Goal: Task Accomplishment & Management: Manage account settings

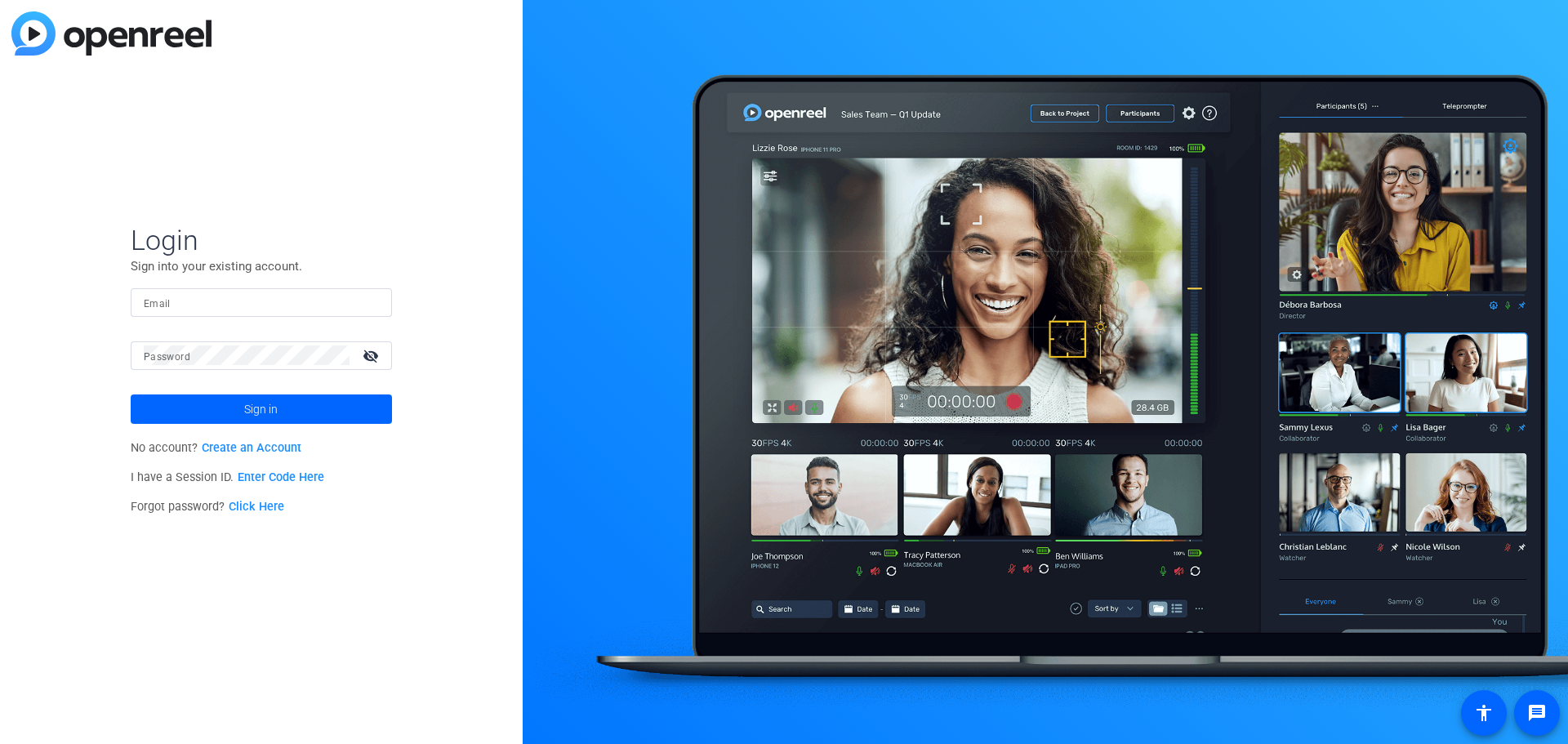
click at [261, 286] on form "Login Sign into your existing account. Email Password visibility_off Sign in" at bounding box center [261, 323] width 261 height 201
click at [244, 290] on div at bounding box center [261, 302] width 236 height 29
type input "[PERSON_NAME][EMAIL_ADDRESS][PERSON_NAME][DOMAIN_NAME]"
click at [131, 395] on button "Sign in" at bounding box center [261, 410] width 261 height 29
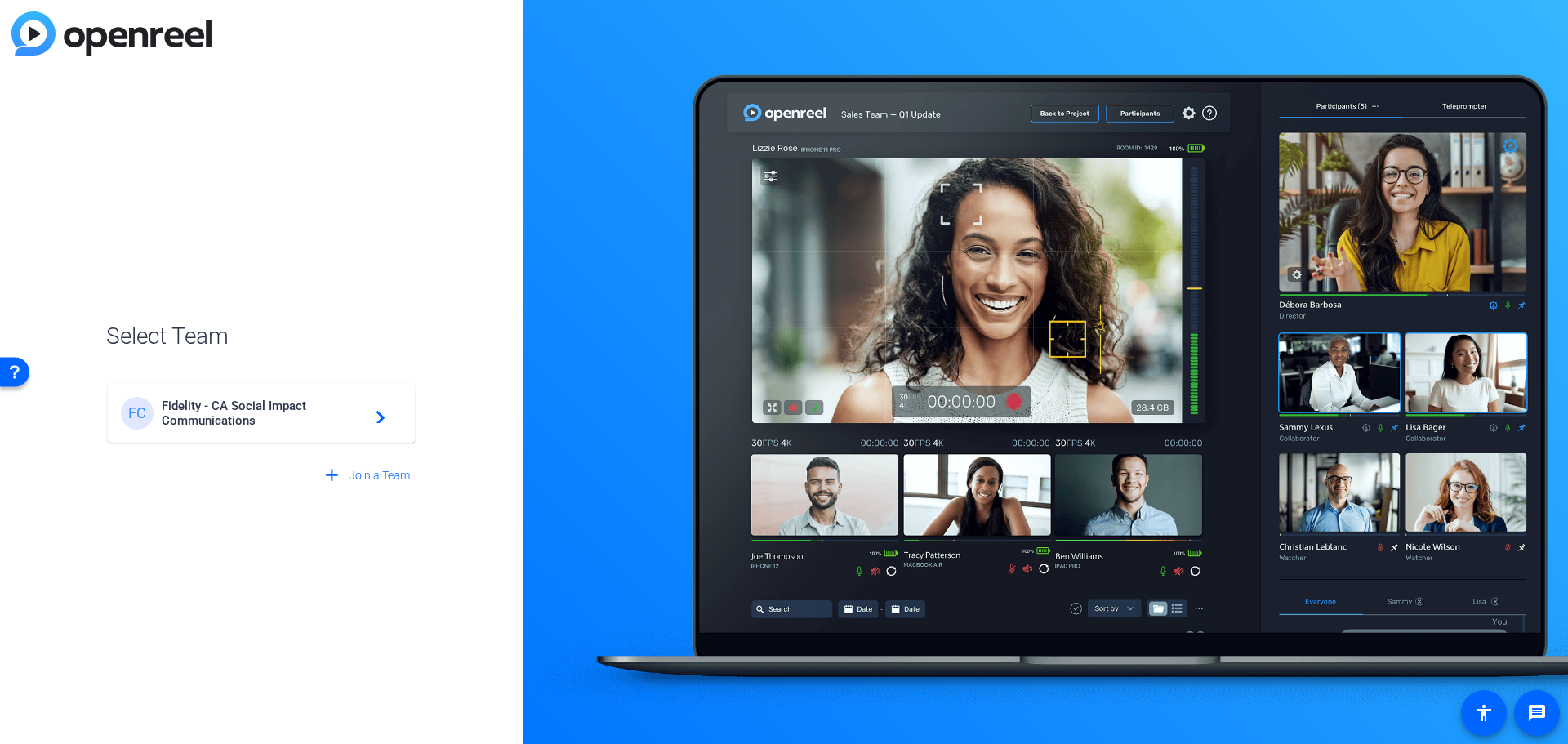
click at [294, 394] on mat-card-content "FC Fidelity - CA Social Impact Communications navigate_next" at bounding box center [261, 413] width 307 height 59
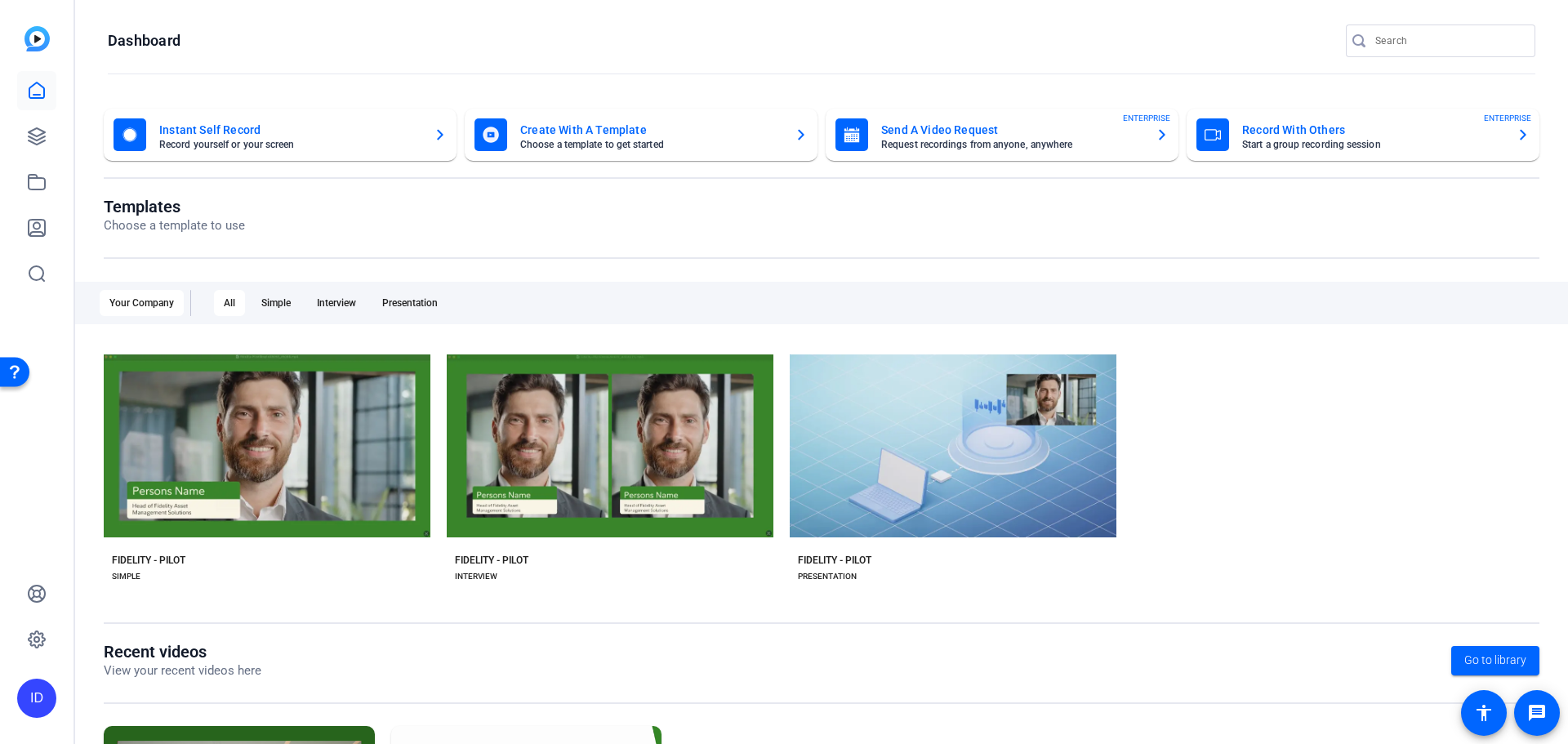
click at [1119, 136] on mat-card-title "Send A Video Request" at bounding box center [1012, 130] width 261 height 20
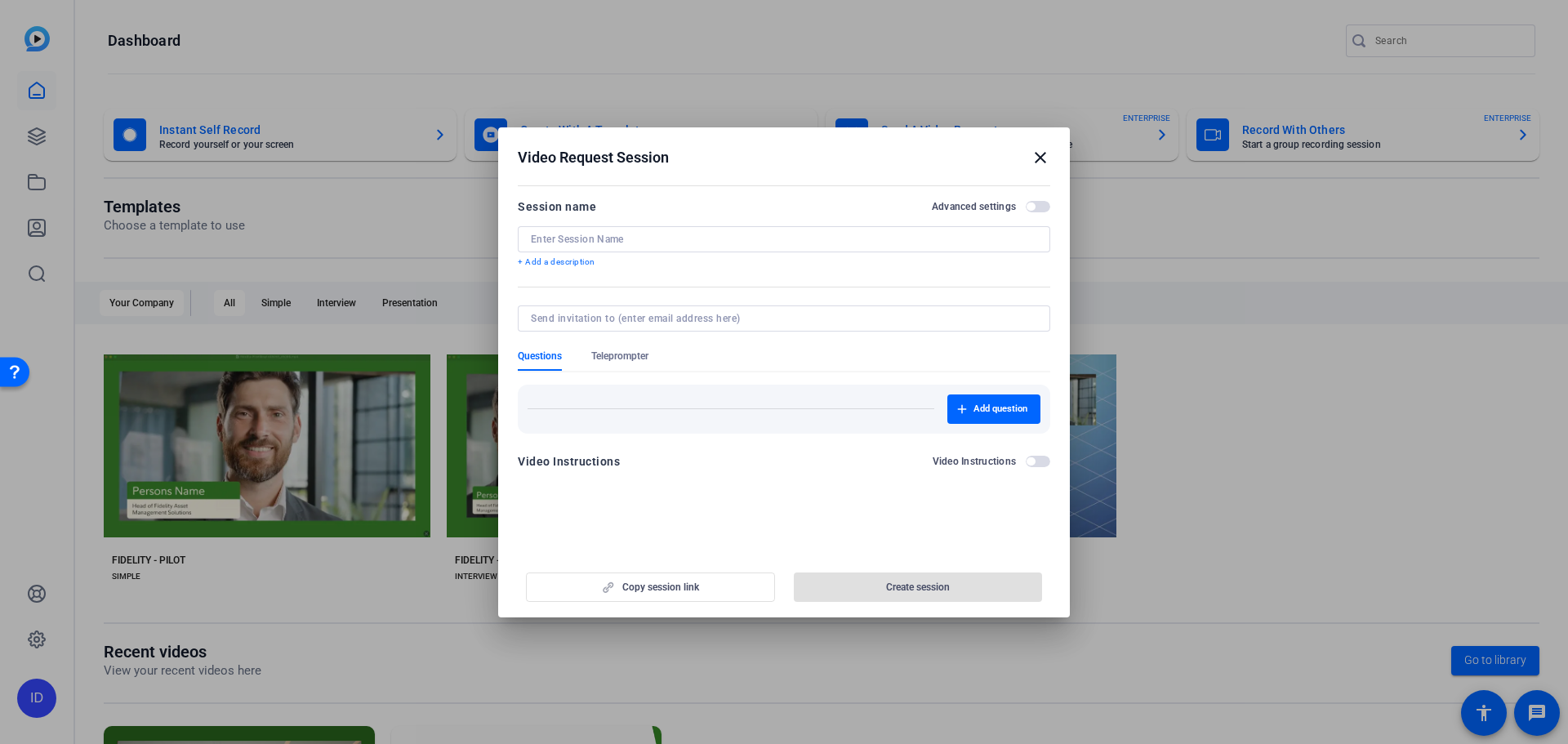
click at [1042, 153] on mat-icon "close" at bounding box center [1040, 158] width 20 height 20
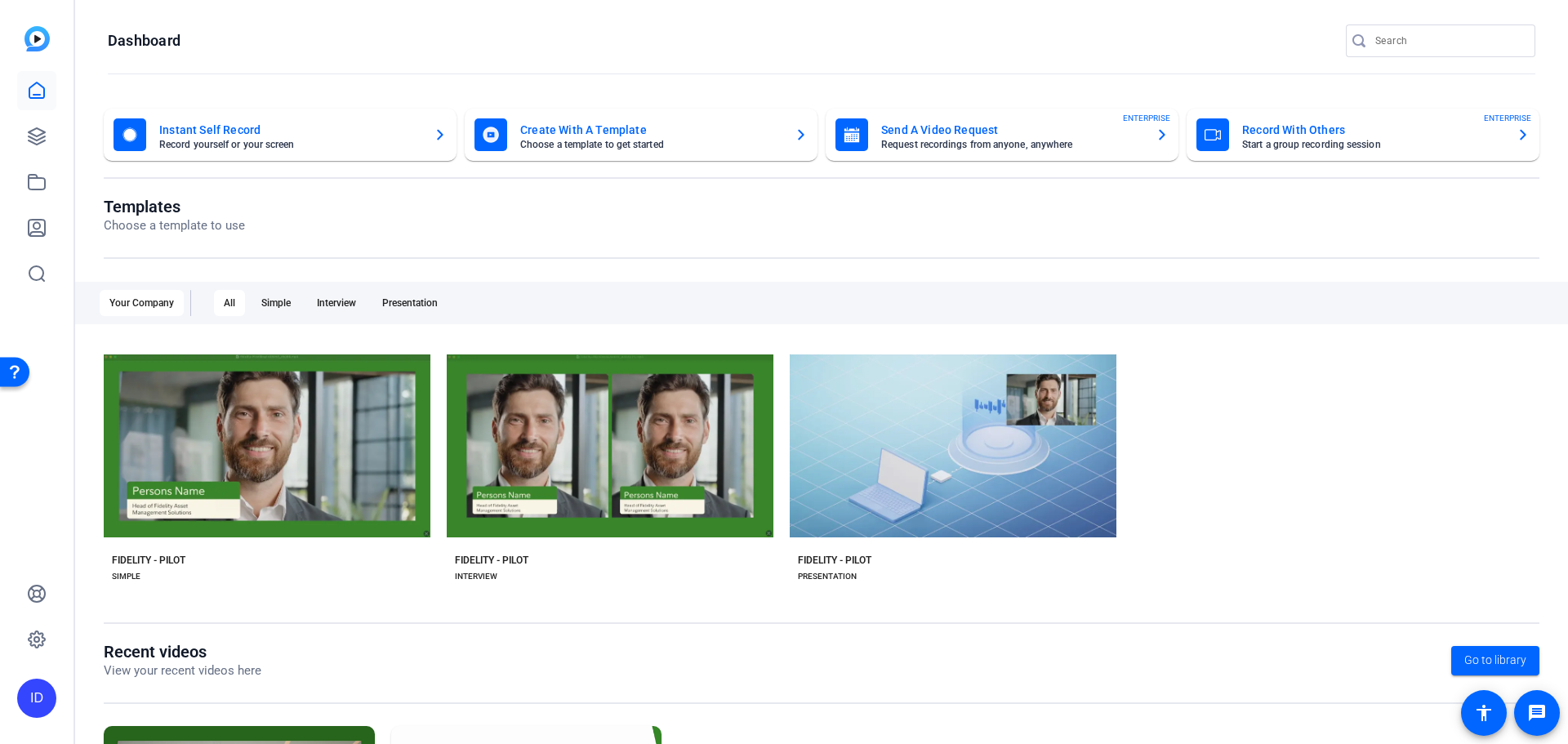
click at [1244, 146] on mat-card-subtitle "Start a group recording session" at bounding box center [1373, 144] width 261 height 10
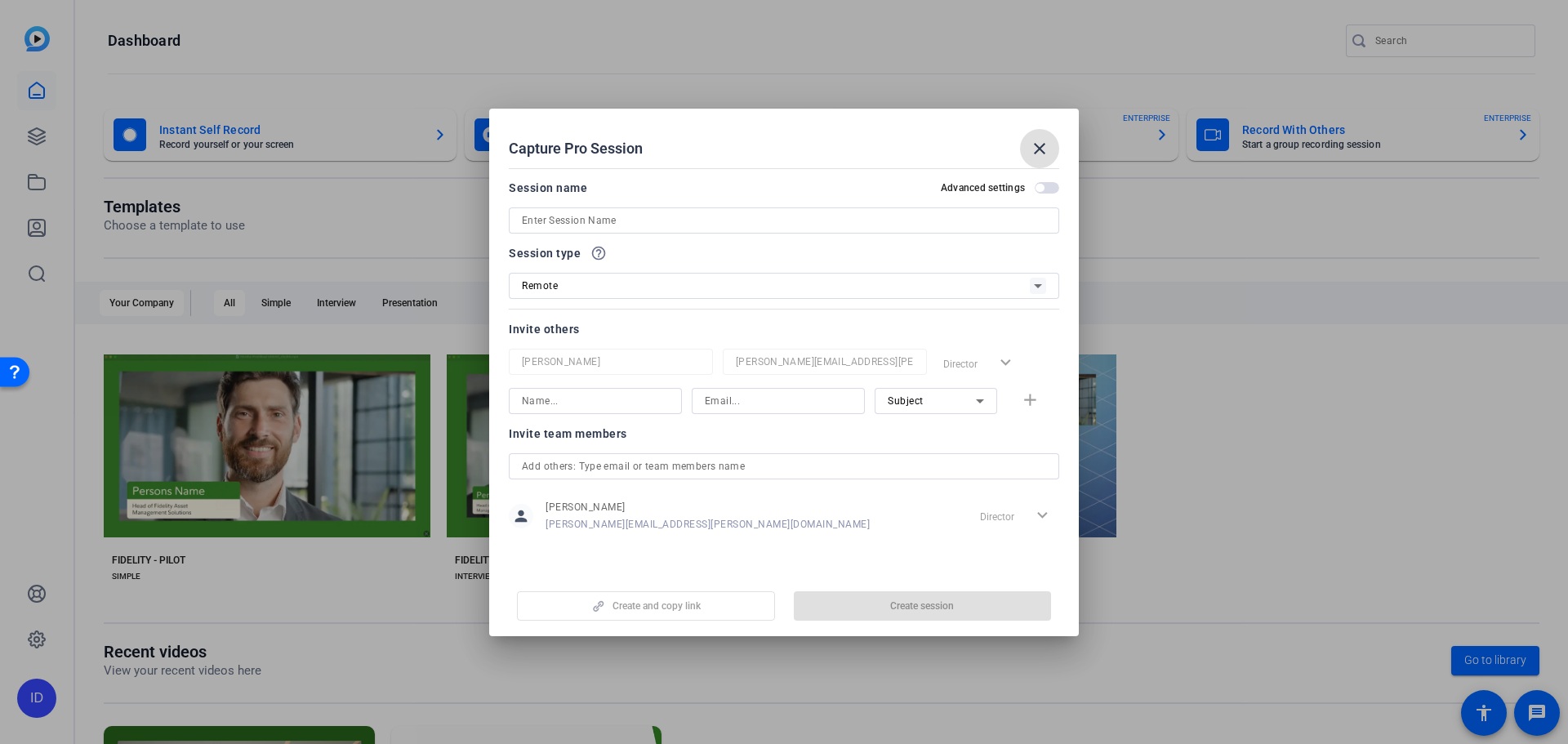
click at [1015, 274] on div "Session type help_outline Remote" at bounding box center [784, 271] width 551 height 55
click at [1015, 276] on div "Remote" at bounding box center [776, 286] width 508 height 21
click at [1038, 141] on div at bounding box center [784, 372] width 1568 height 744
click at [1037, 154] on mat-icon "close" at bounding box center [1039, 148] width 20 height 20
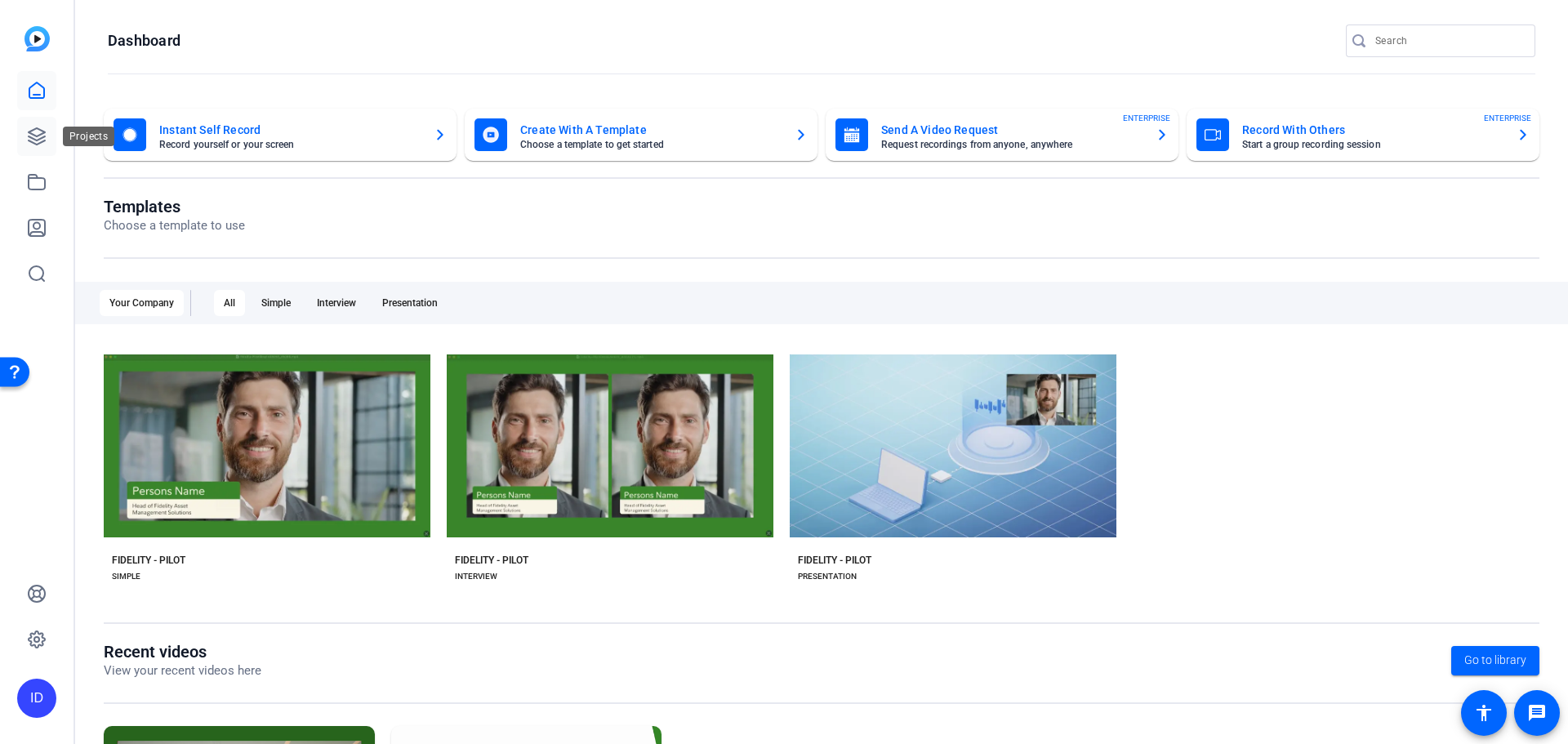
click at [37, 133] on icon at bounding box center [36, 136] width 20 height 20
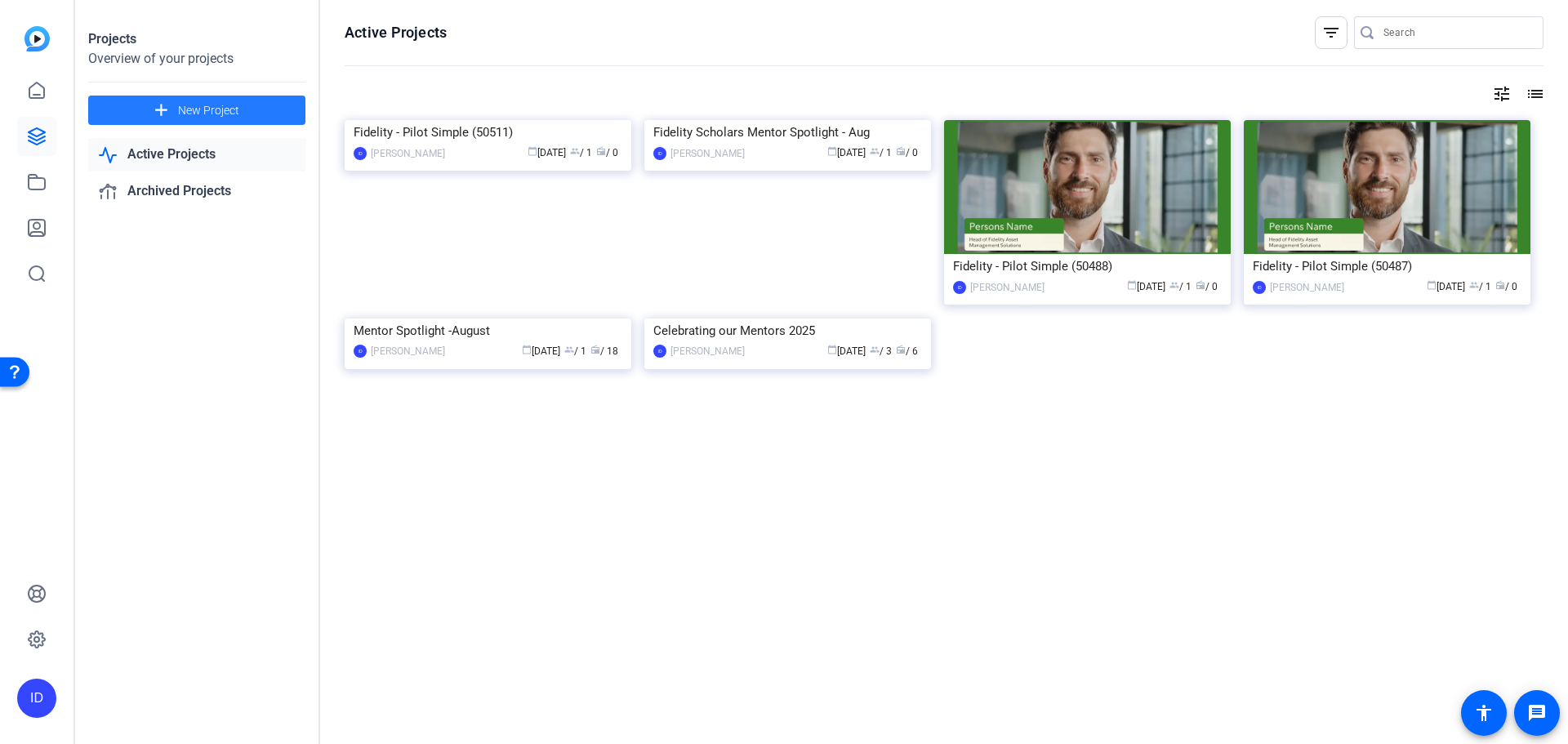
click at [213, 110] on span "New Project" at bounding box center [209, 111] width 61 height 17
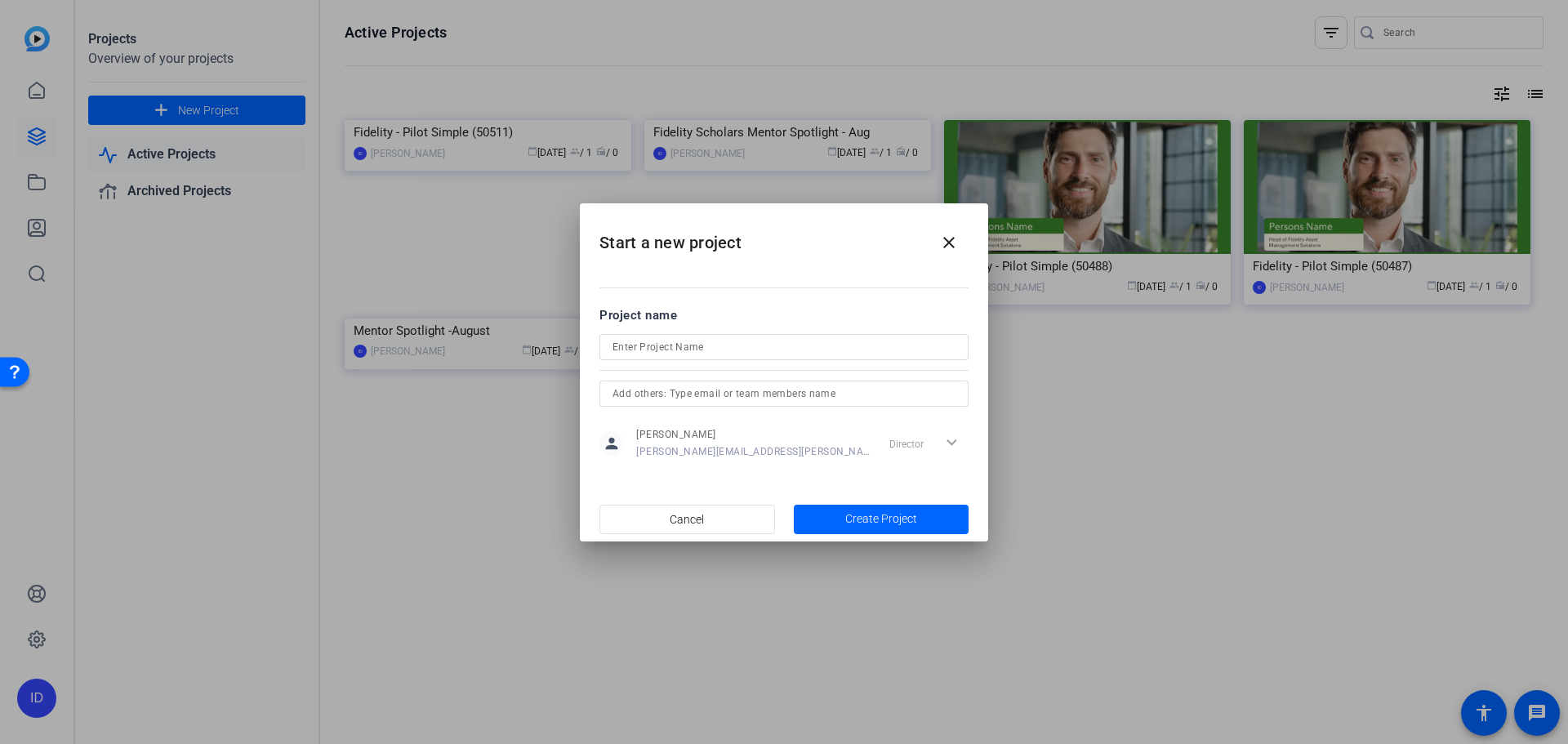
click at [667, 331] on form "Project name person [PERSON_NAME] [PERSON_NAME][EMAIL_ADDRESS][PERSON_NAME][DOM…" at bounding box center [784, 385] width 369 height 158
click at [667, 335] on div at bounding box center [784, 347] width 343 height 26
type input "z"
type input "Mentor Spotlight - October"
click at [707, 385] on input "text" at bounding box center [784, 393] width 343 height 20
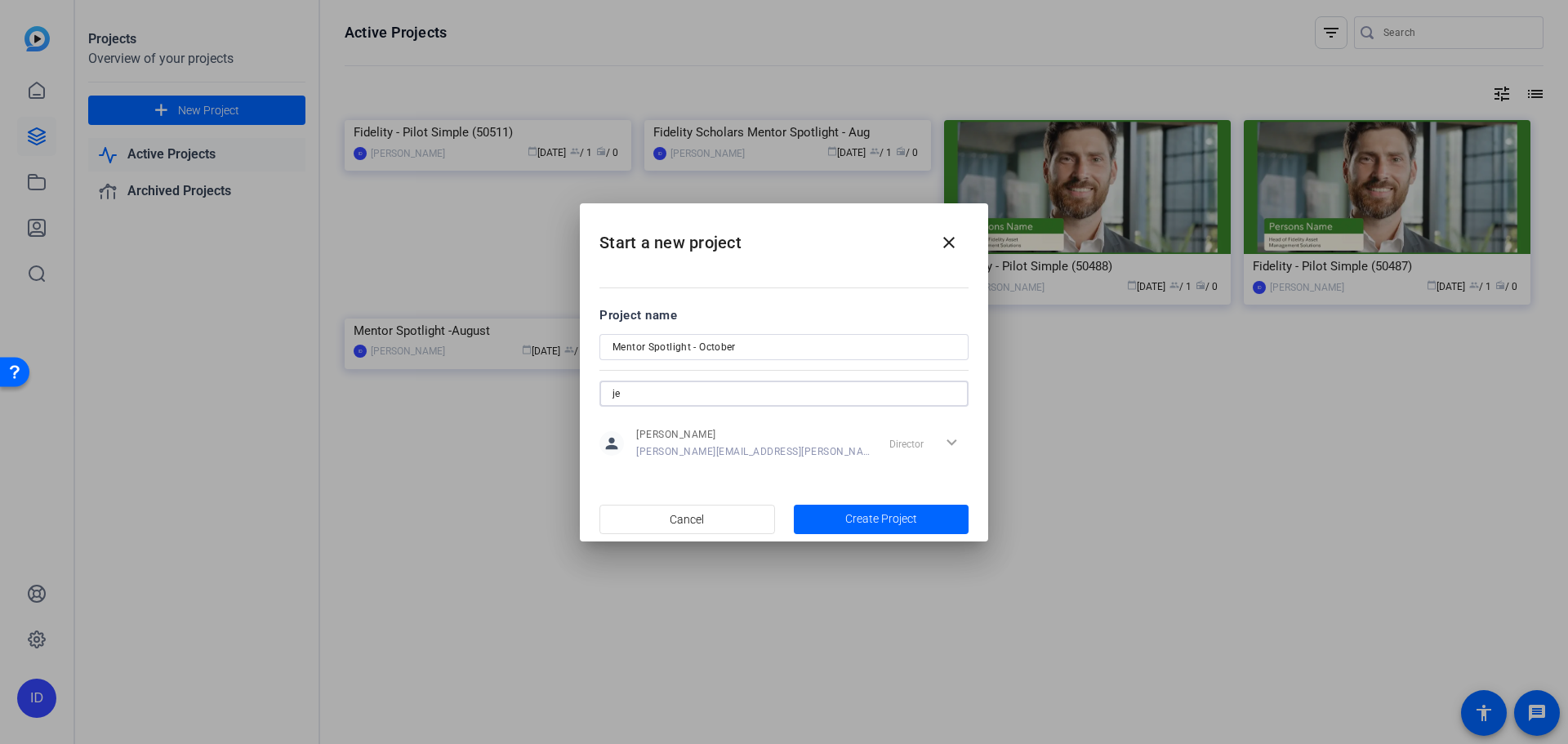
type input "j"
drag, startPoint x: 468, startPoint y: 390, endPoint x: 373, endPoint y: 390, distance: 95.0
click at [373, 390] on div "Start a new project close Project name Mentor Spotlight - October [PERSON_NAME]…" at bounding box center [784, 372] width 1568 height 744
type input "[PERSON_NAME], Jeetanjali"
click at [831, 448] on div "person [PERSON_NAME] [PERSON_NAME][EMAIL_ADDRESS][PERSON_NAME][DOMAIN_NAME] Dir…" at bounding box center [784, 443] width 369 height 41
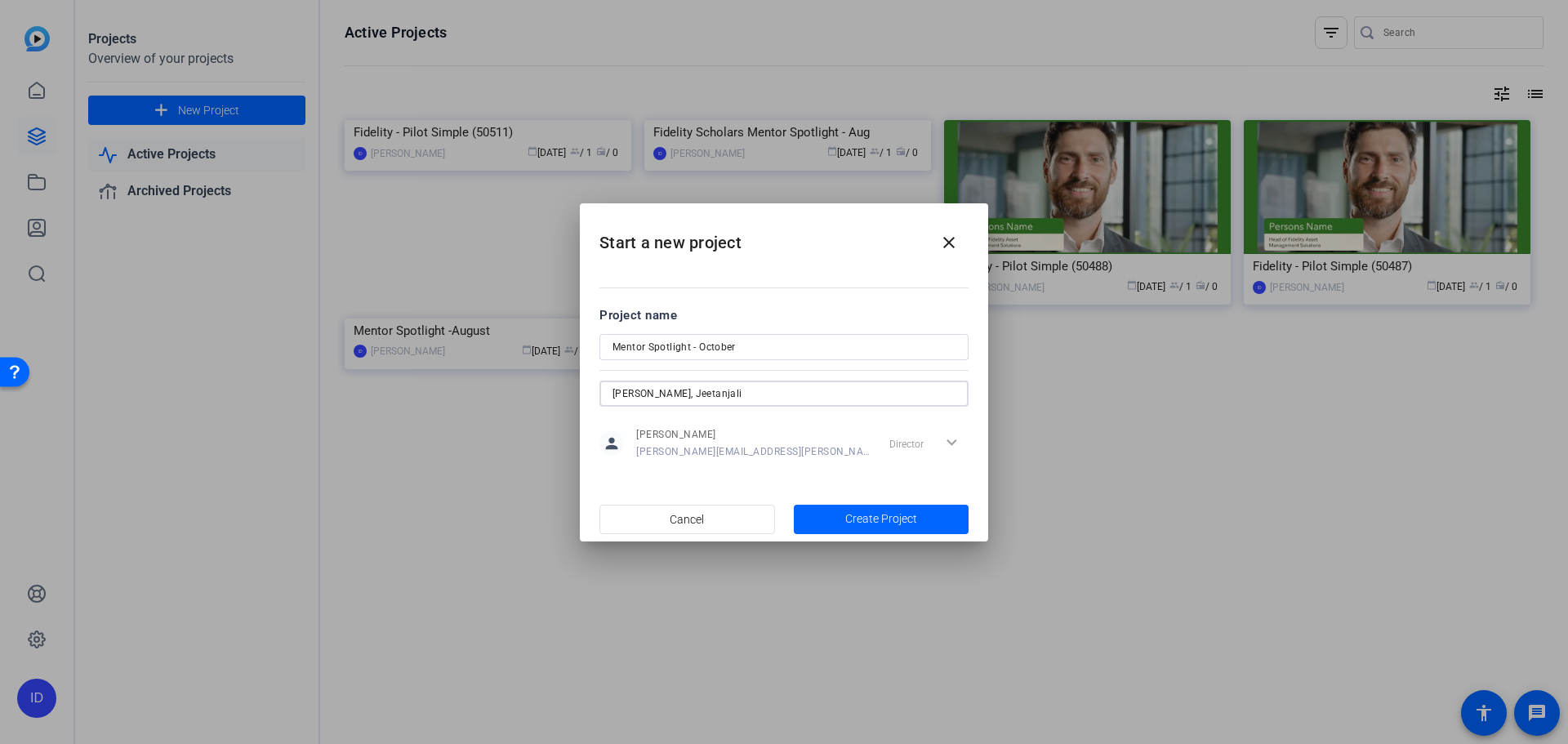
drag, startPoint x: 767, startPoint y: 399, endPoint x: 305, endPoint y: 346, distance: 465.0
click at [306, 346] on div "Start a new project close Project name Mentor Spotlight - October [PERSON_NAME]…" at bounding box center [784, 372] width 1568 height 744
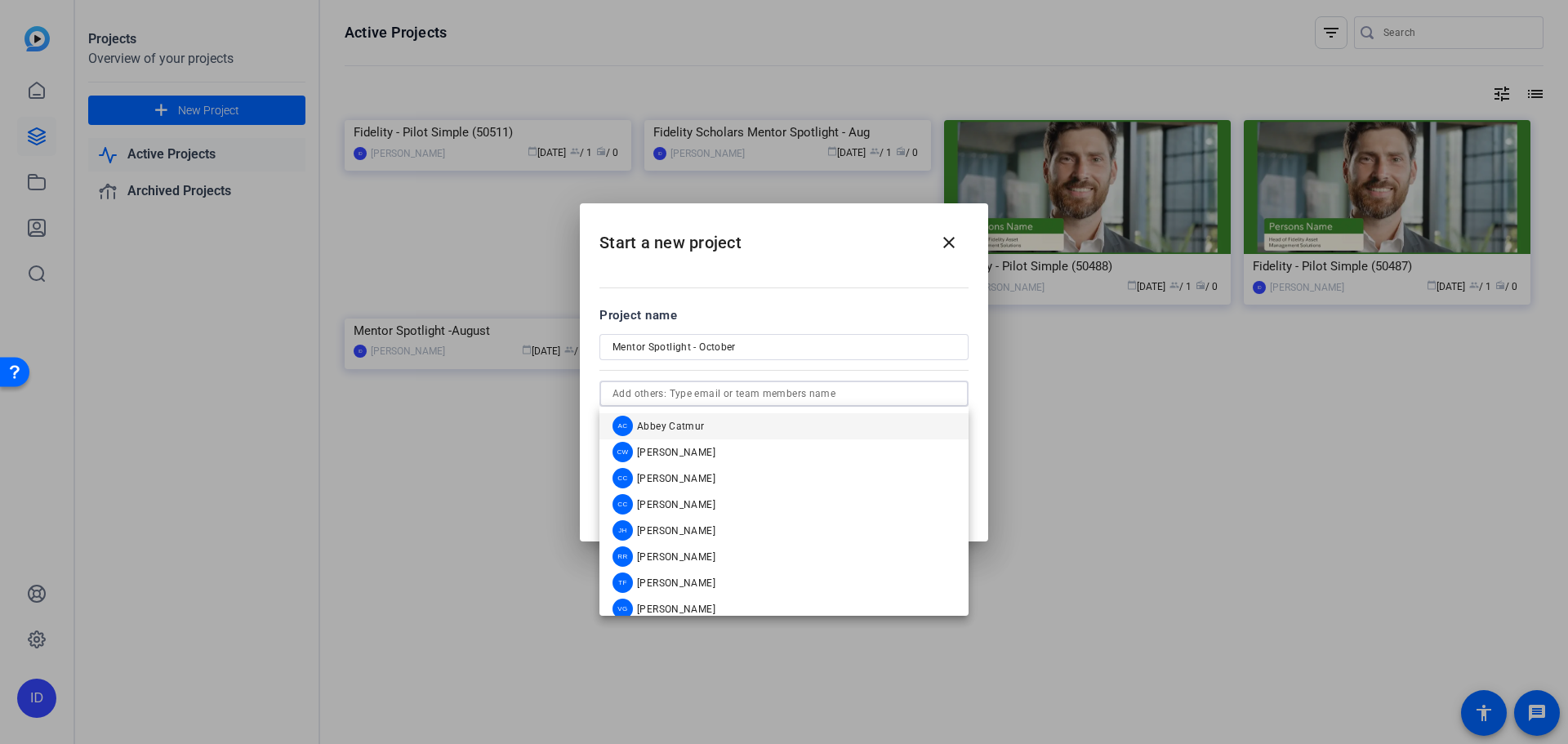
click at [859, 353] on input "Mentor Spotlight - October" at bounding box center [784, 347] width 343 height 20
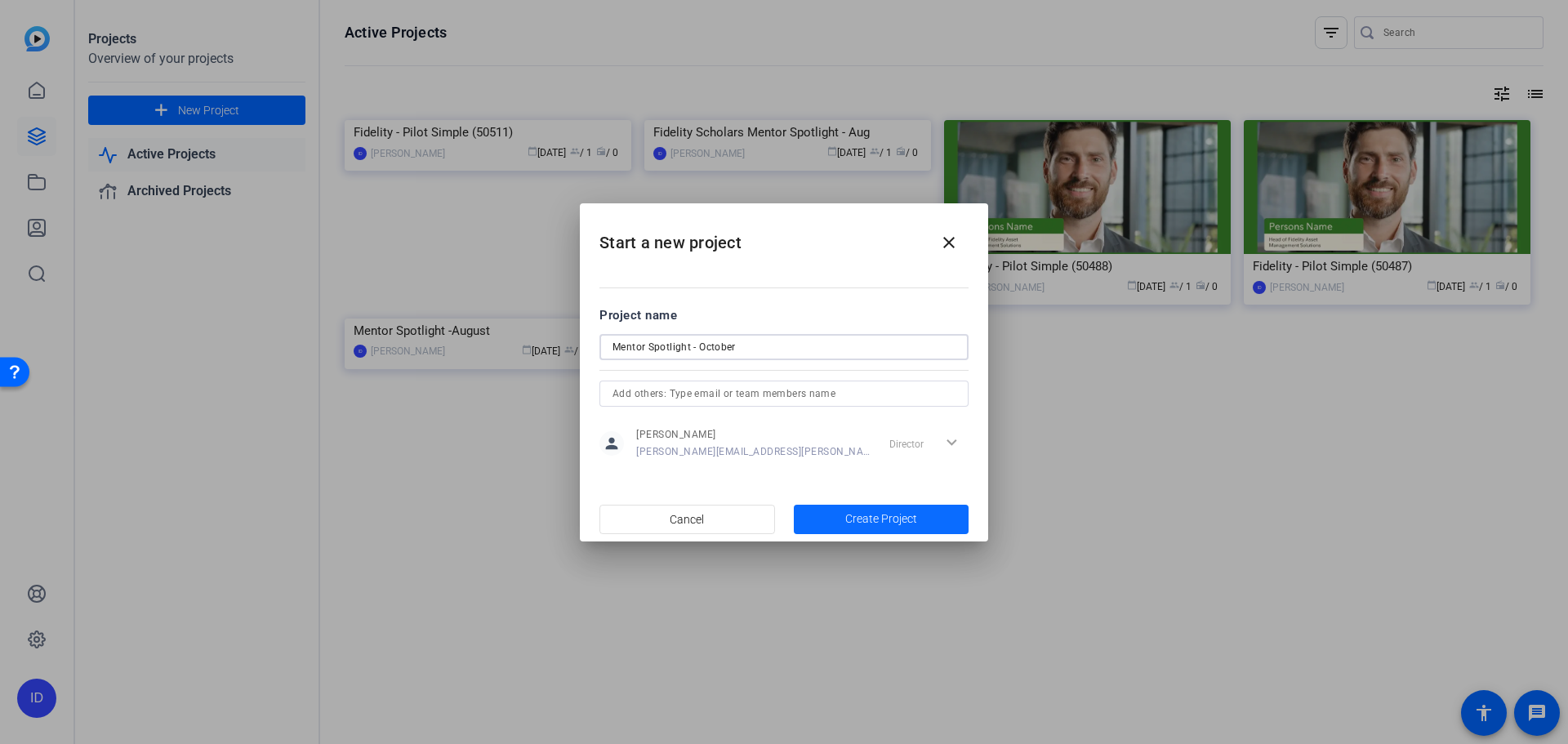
click at [907, 514] on span "Create Project" at bounding box center [881, 519] width 72 height 17
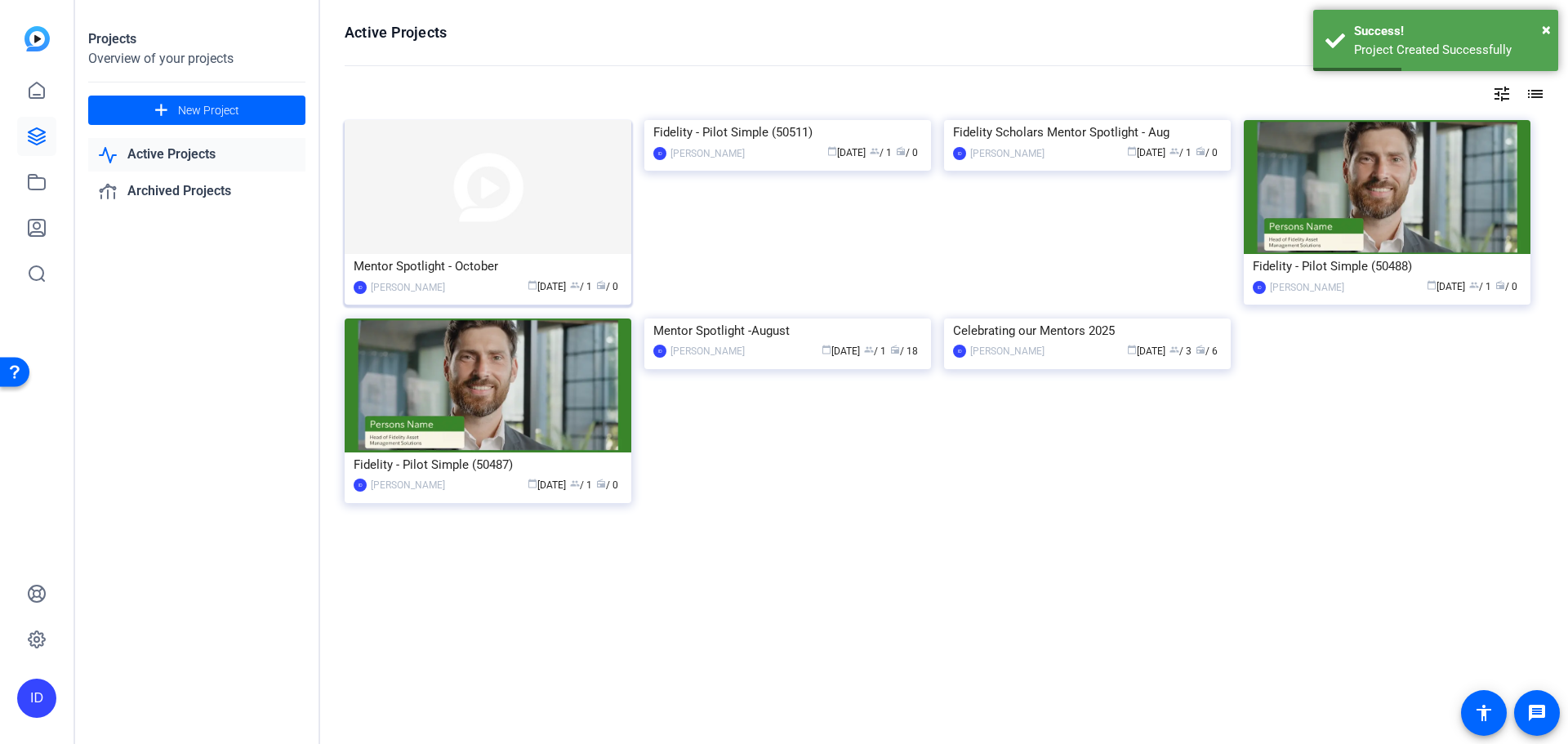
click at [415, 258] on div "Mentor Spotlight - October" at bounding box center [487, 266] width 268 height 24
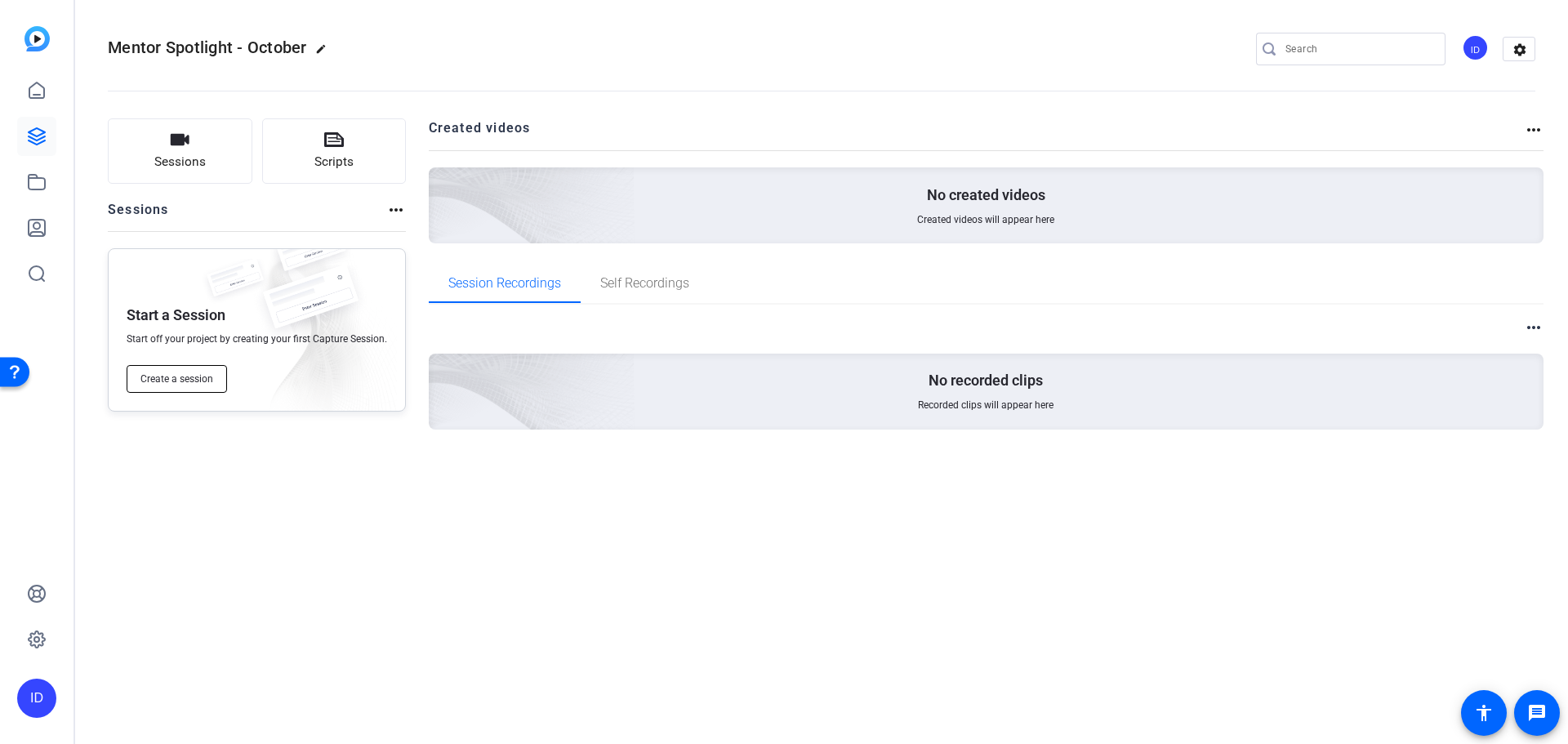
click at [169, 385] on button "Create a session" at bounding box center [177, 379] width 100 height 28
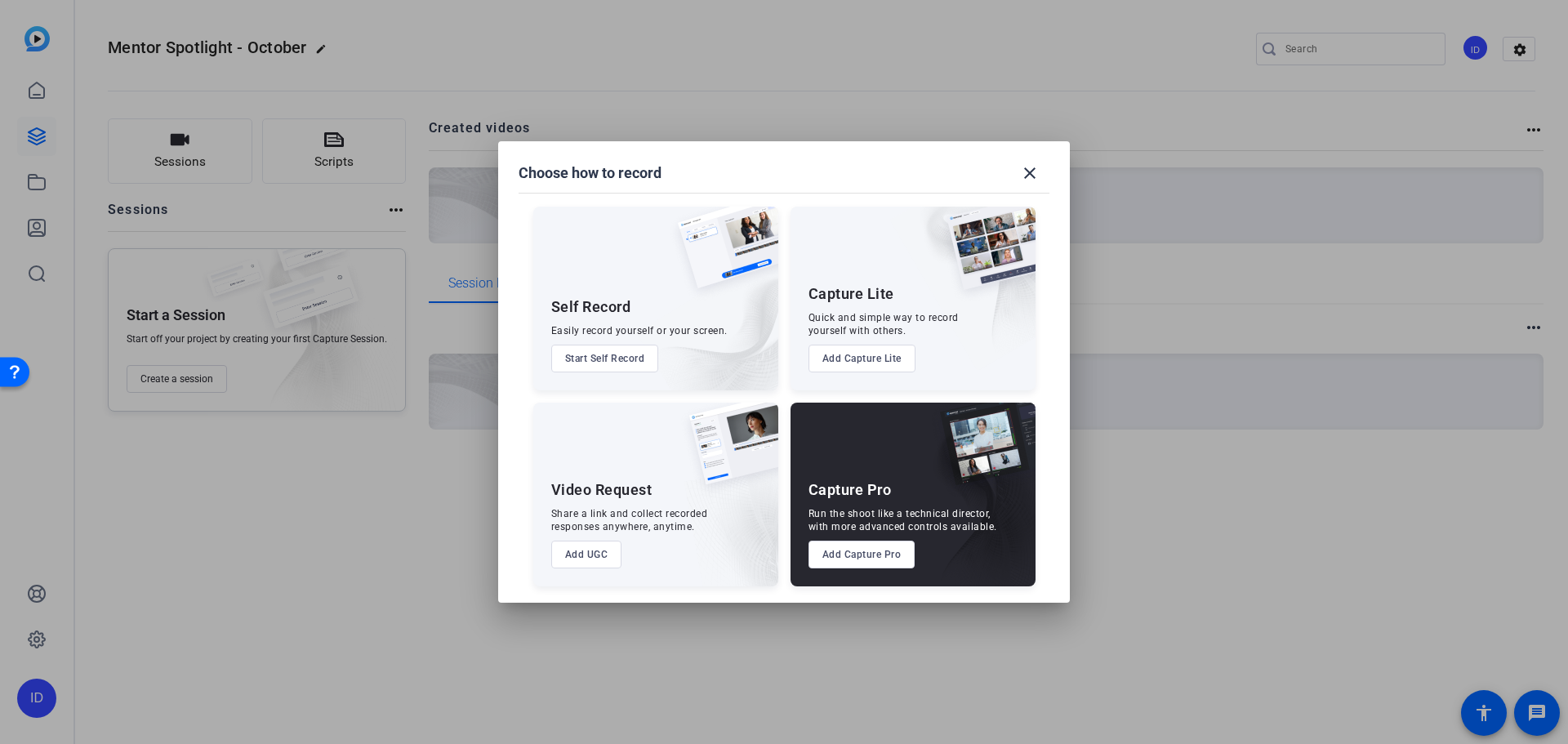
click at [847, 558] on button "Add Capture Pro" at bounding box center [862, 554] width 107 height 28
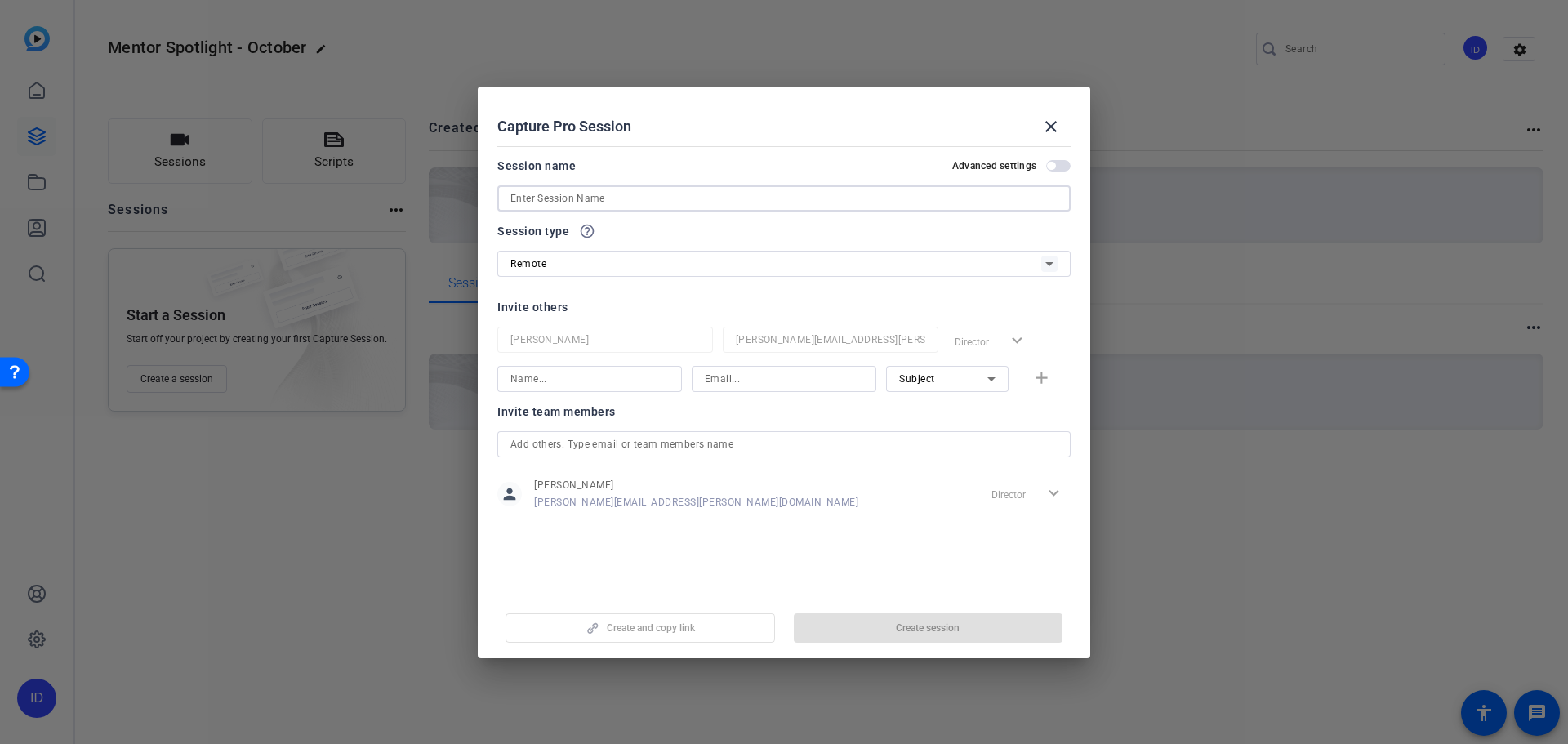
click at [618, 194] on input at bounding box center [784, 198] width 547 height 20
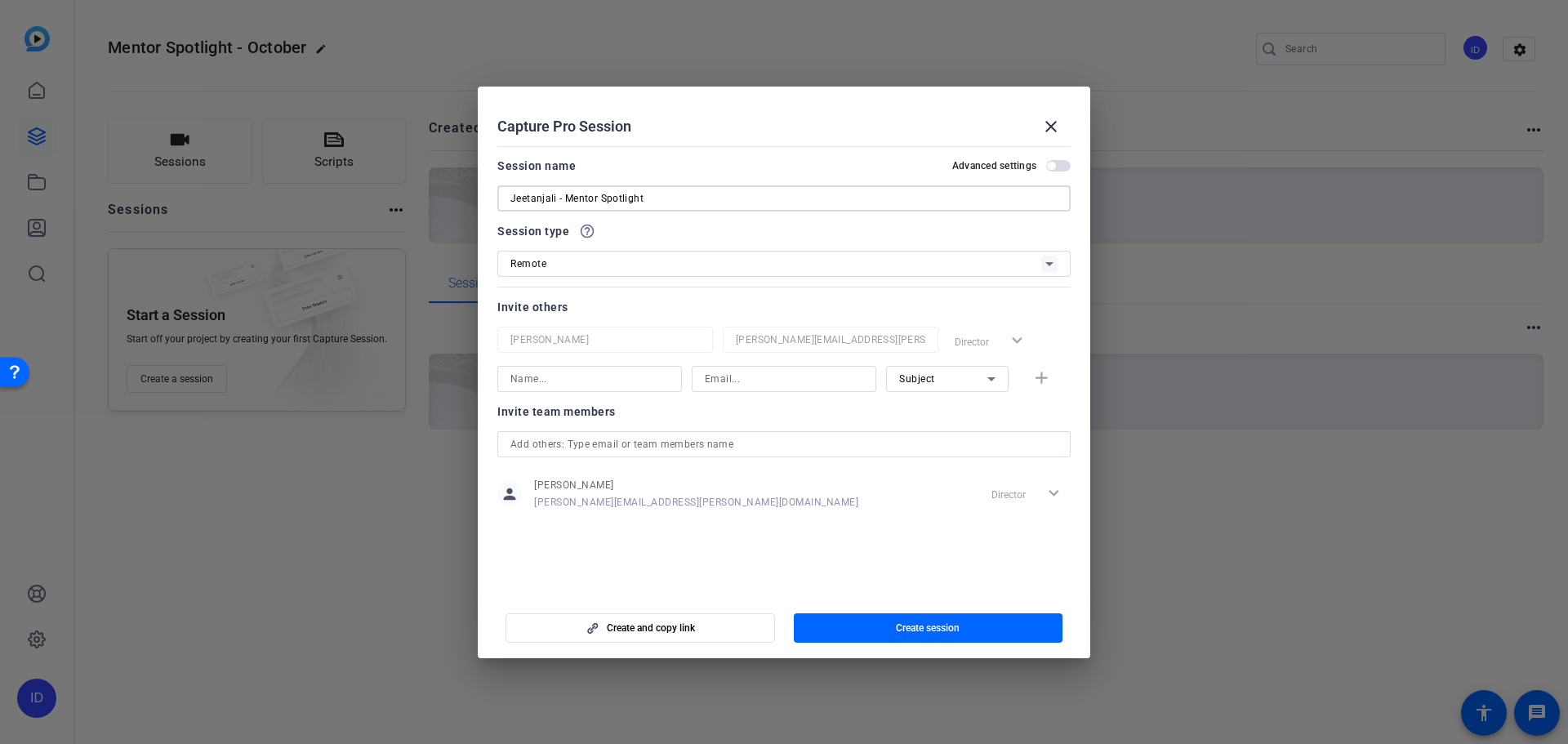
type input "Jeetanjali - Mentor Spotlight"
click at [612, 333] on div "Invite others [PERSON_NAME] [PERSON_NAME][EMAIL_ADDRESS][PERSON_NAME][DOMAIN_NA…" at bounding box center [784, 344] width 573 height 94
click at [602, 378] on input at bounding box center [589, 378] width 158 height 20
type input "[PERSON_NAME]"
click at [772, 367] on div at bounding box center [784, 379] width 158 height 26
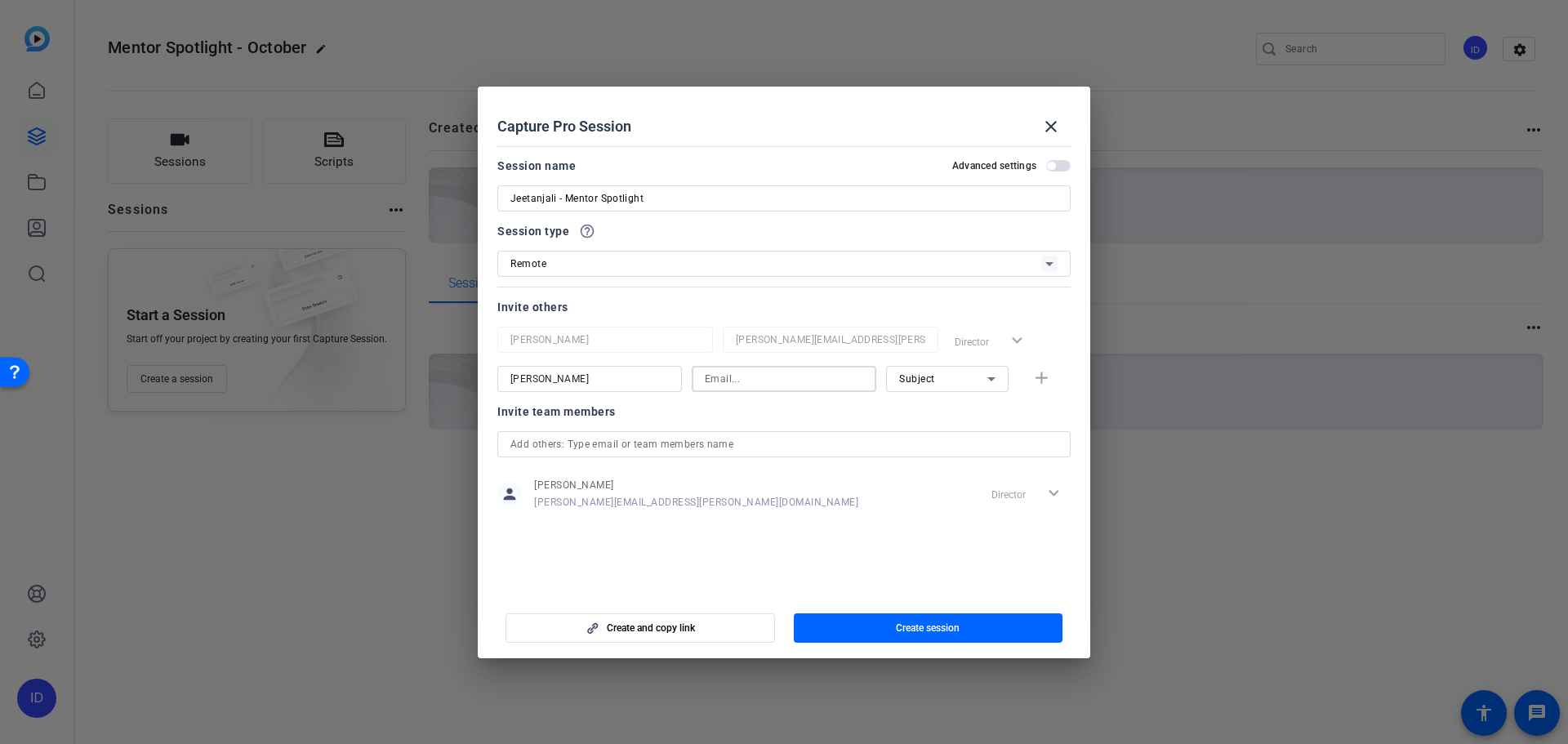
click at [771, 378] on input at bounding box center [784, 378] width 158 height 20
type input "[EMAIL_ADDRESS][PERSON_NAME][DOMAIN_NAME]"
click at [910, 389] on div "Subject" at bounding box center [946, 379] width 96 height 26
click at [931, 411] on span "Collaborator" at bounding box center [928, 411] width 60 height 20
click at [974, 376] on div "Collaborator" at bounding box center [943, 378] width 88 height 21
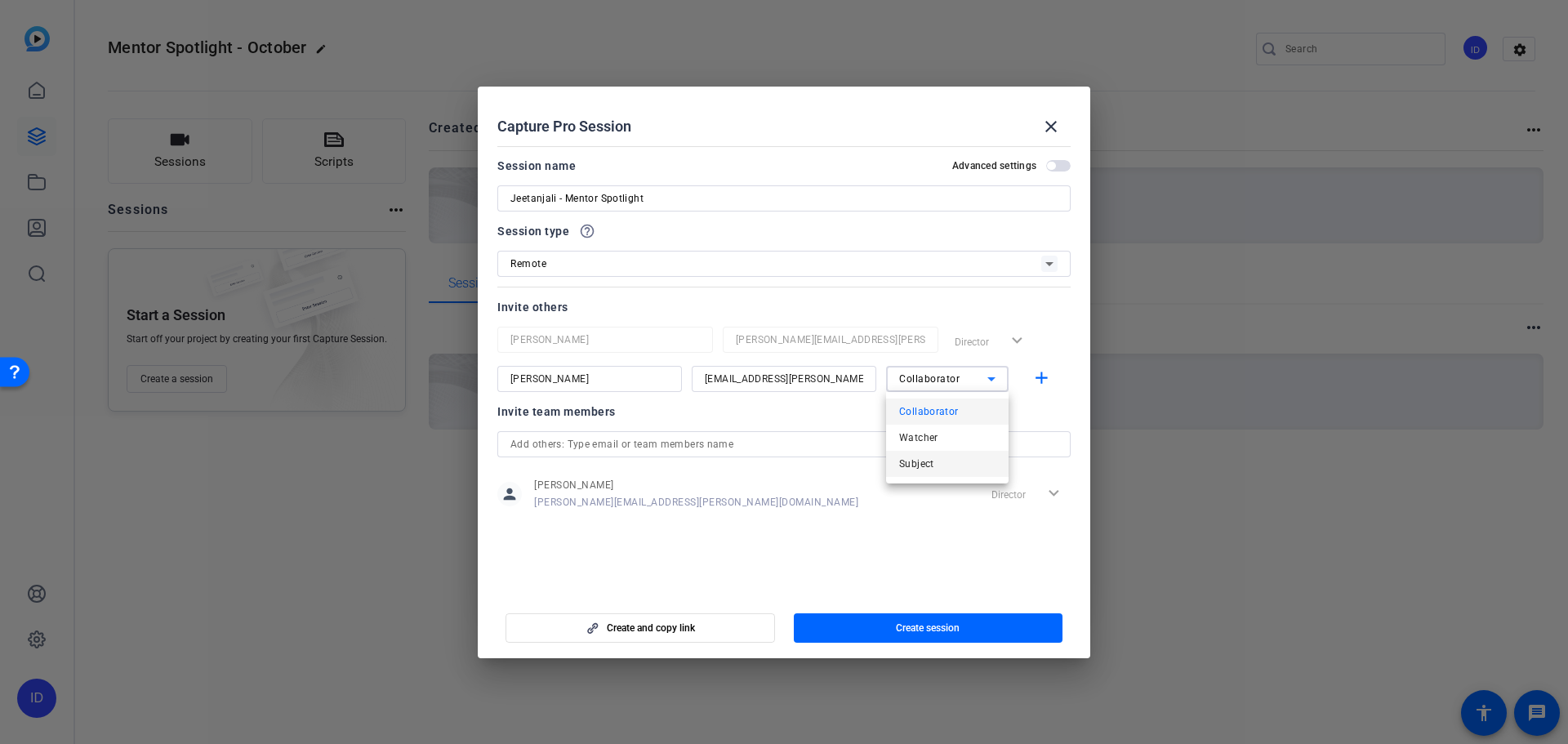
click at [948, 465] on mat-option "Subject" at bounding box center [946, 464] width 122 height 26
click at [1034, 386] on mat-icon "add" at bounding box center [1042, 378] width 21 height 21
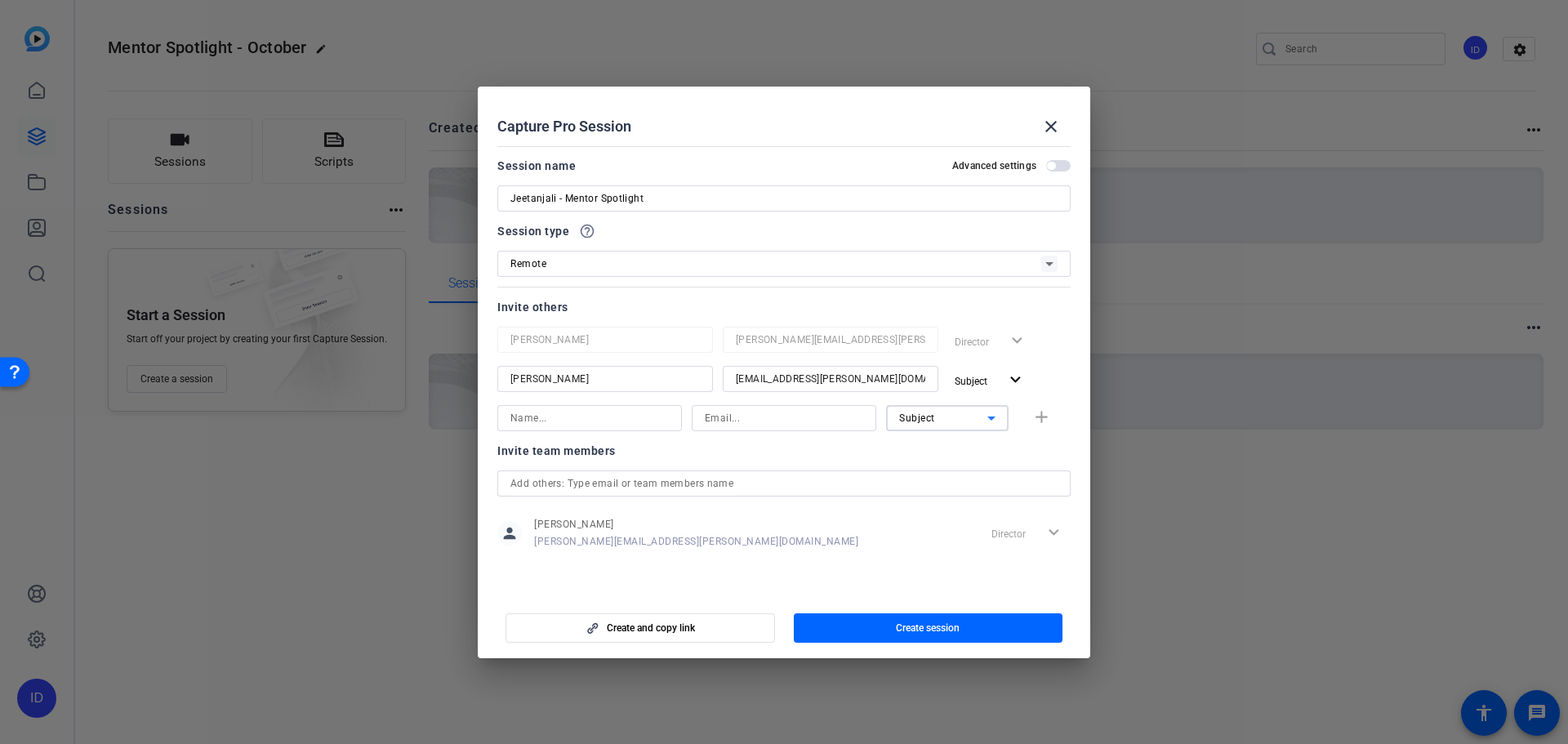
click at [990, 410] on icon at bounding box center [991, 418] width 20 height 20
click at [931, 485] on span "Watcher" at bounding box center [918, 477] width 39 height 20
click at [827, 421] on input at bounding box center [784, 418] width 158 height 20
type input "[PERSON_NAME][EMAIL_ADDRESS][PERSON_NAME][DOMAIN_NAME]"
click at [530, 421] on input at bounding box center [589, 418] width 158 height 20
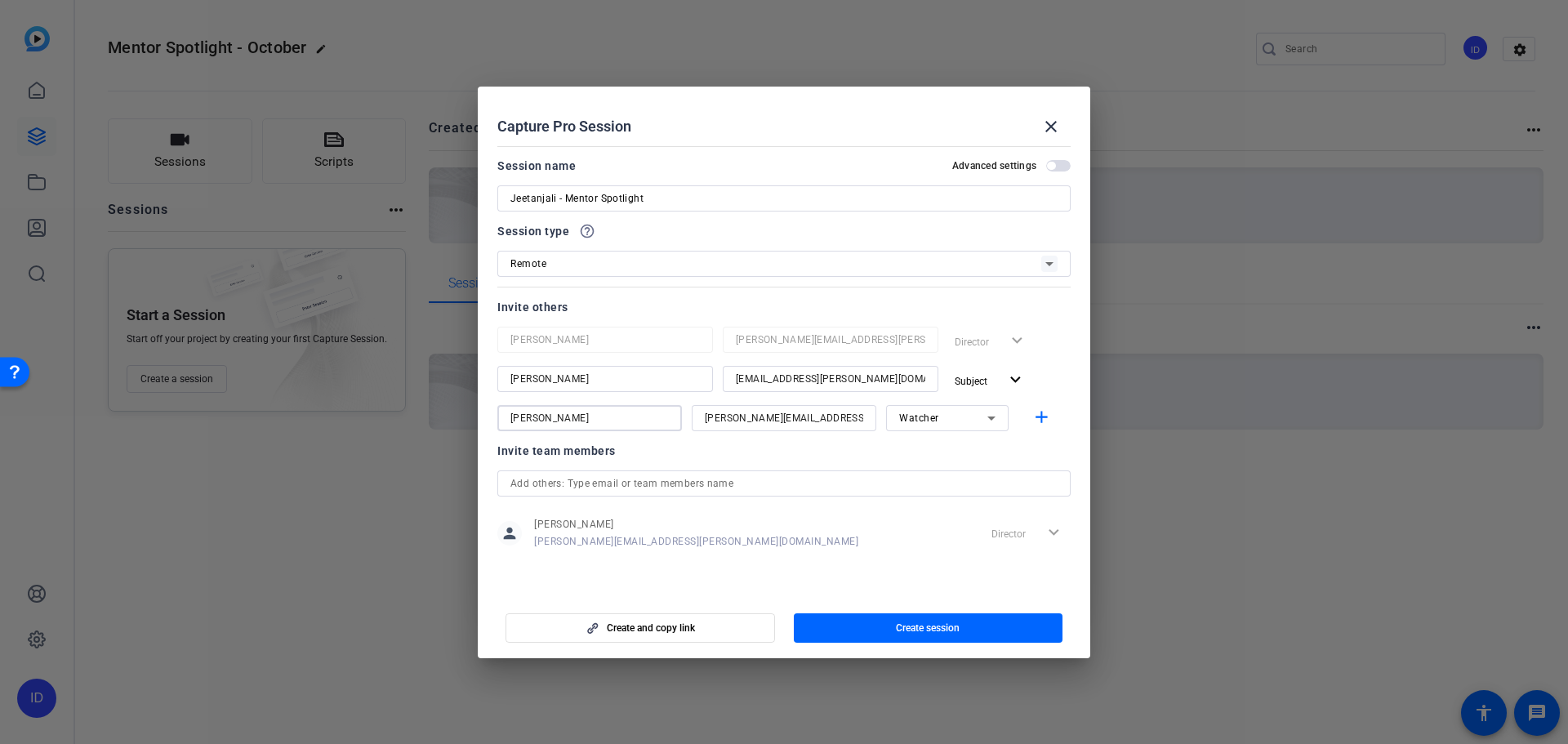
type input "[PERSON_NAME]"
click at [1007, 436] on div at bounding box center [946, 440] width 122 height 18
click at [965, 444] on div at bounding box center [946, 440] width 122 height 18
click at [856, 547] on div "person [PERSON_NAME] [PERSON_NAME][EMAIL_ADDRESS][PERSON_NAME][DOMAIN_NAME] Dir…" at bounding box center [784, 533] width 573 height 41
click at [890, 618] on span "button" at bounding box center [928, 628] width 269 height 39
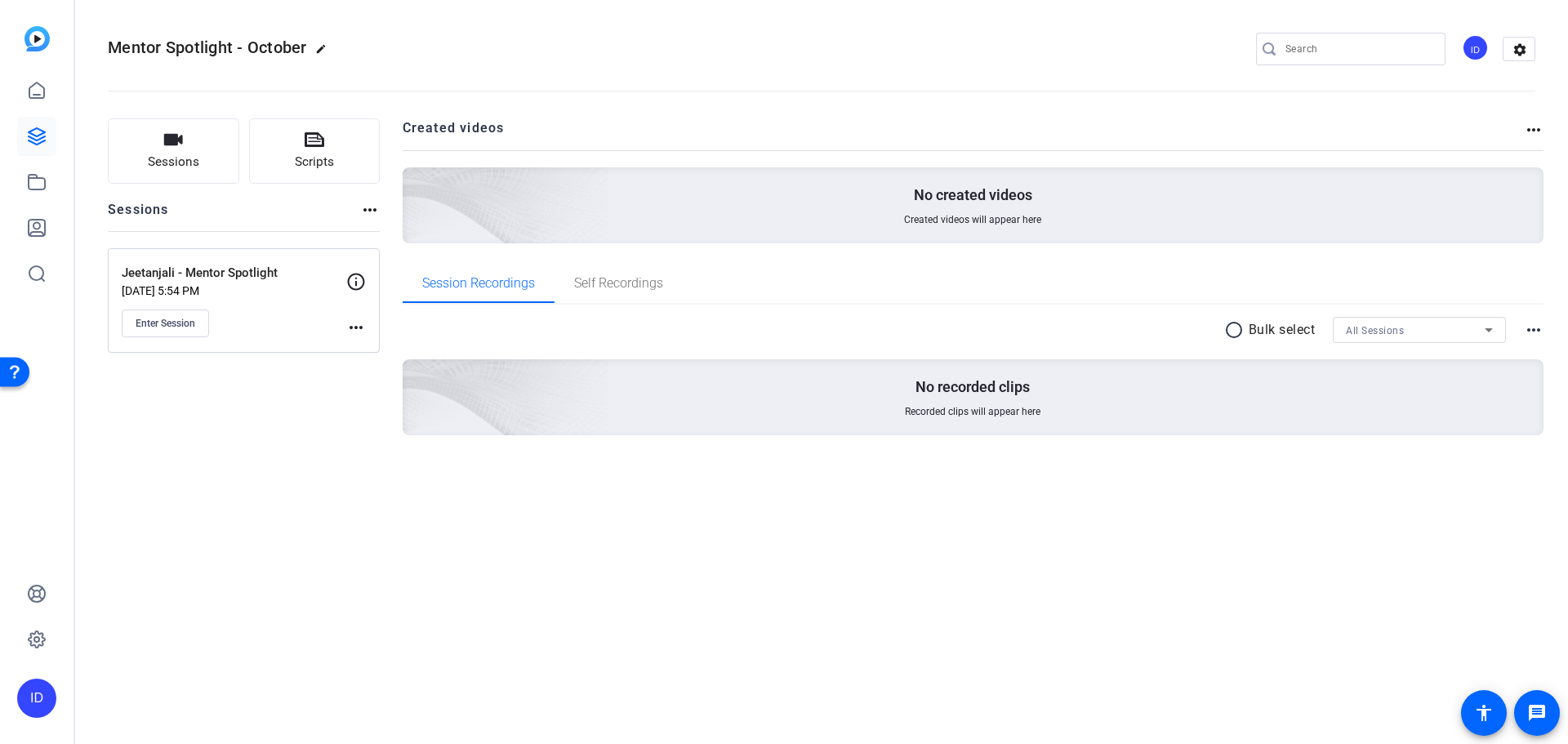
click at [360, 327] on mat-icon "more_horiz" at bounding box center [356, 327] width 20 height 20
click at [337, 306] on div at bounding box center [784, 372] width 1568 height 744
click at [349, 340] on div "Jeetanjali - Mentor Spotlight [DATE] 5:54 PM Enter Session more_horiz" at bounding box center [244, 301] width 272 height 105
